Goal: Navigation & Orientation: Find specific page/section

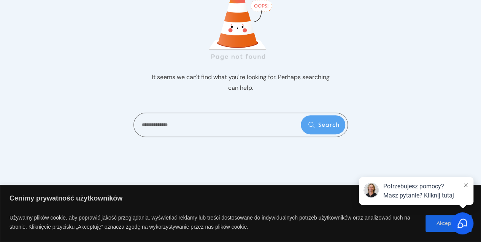
scroll to position [99, 0]
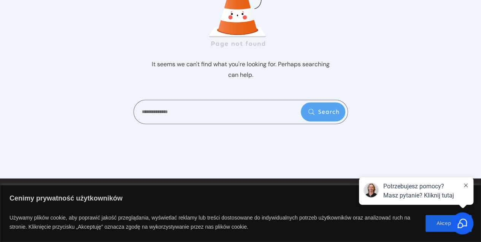
click at [466, 186] on icon at bounding box center [466, 185] width 4 height 4
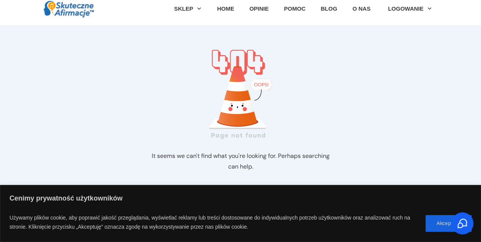
scroll to position [0, 0]
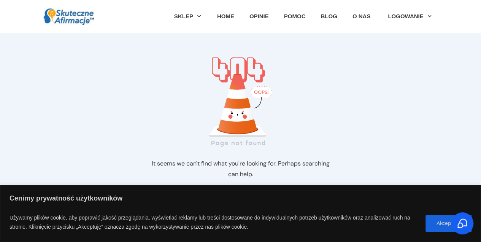
click at [80, 17] on img at bounding box center [68, 17] width 51 height 18
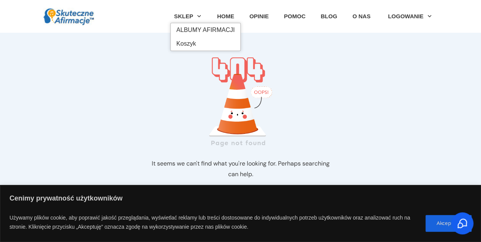
click at [198, 16] on icon at bounding box center [198, 16] width 3 height 2
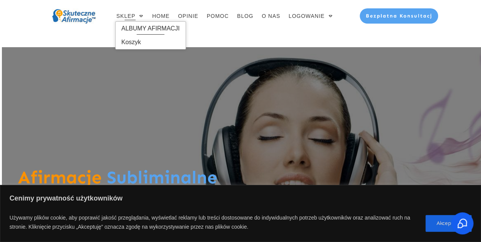
click at [142, 26] on span "ALBUMY AFIRMACJI" at bounding box center [150, 28] width 59 height 12
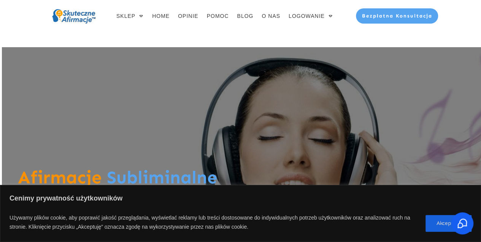
scroll to position [19, 0]
